Goal: Find contact information: Find contact information

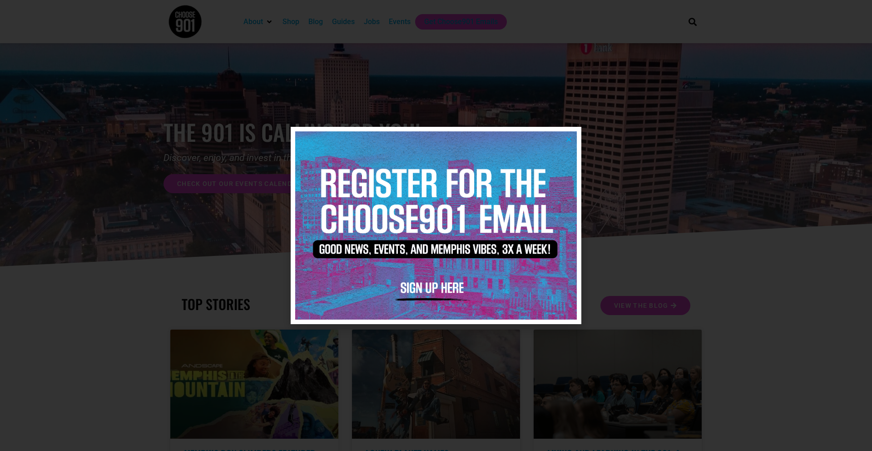
click at [572, 137] on icon "Close" at bounding box center [569, 139] width 7 height 7
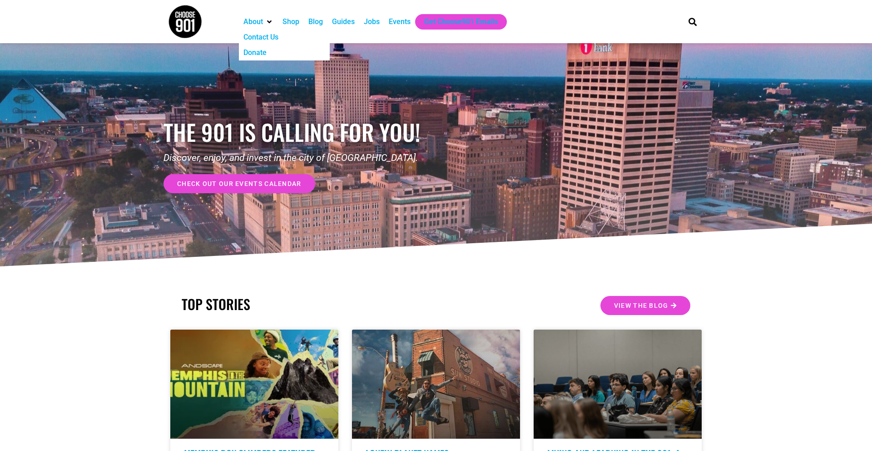
click at [271, 25] on icon "About" at bounding box center [269, 21] width 5 height 7
click at [260, 37] on div "Contact Us" at bounding box center [261, 37] width 35 height 11
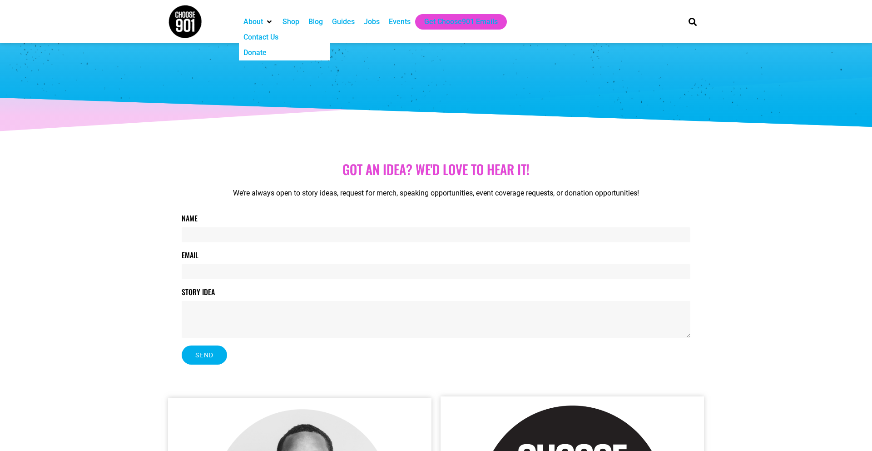
click at [245, 23] on div "About" at bounding box center [254, 21] width 20 height 11
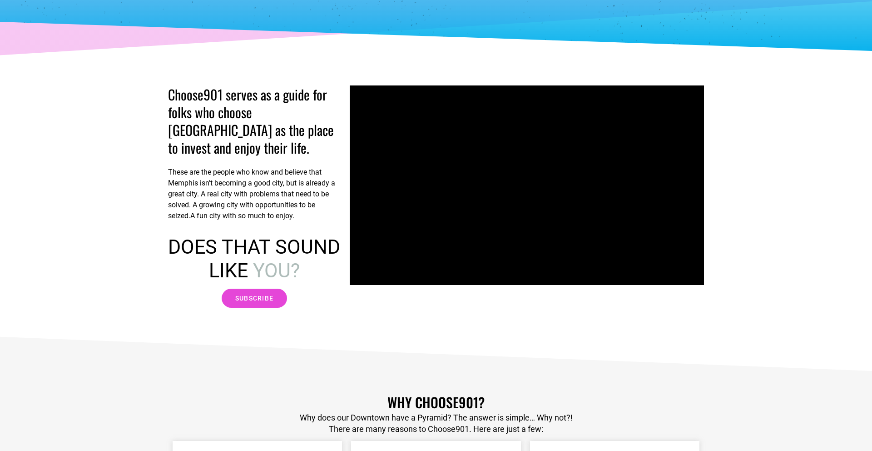
scroll to position [133, 0]
